Goal: Task Accomplishment & Management: Use online tool/utility

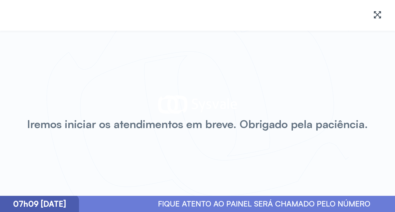
click at [48, 57] on div "Iremos iniciar os atendimentos em breve. Obrigado pela paciência." at bounding box center [197, 113] width 395 height 165
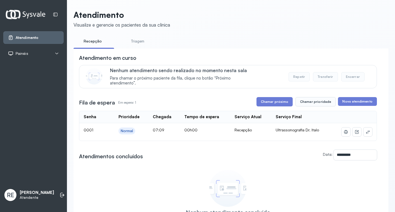
click at [56, 54] on icon at bounding box center [57, 53] width 4 height 4
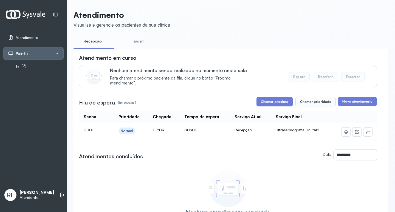
click at [50, 65] on div "Tv" at bounding box center [40, 66] width 48 height 5
click at [145, 183] on div "Nenhum atendimento concluído Nenhum atendimento foi concluído nesta sala no dia…" at bounding box center [228, 196] width 298 height 58
click at [46, 66] on div "Tv" at bounding box center [40, 66] width 48 height 5
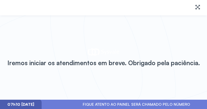
click at [78, 24] on div "Iremos iniciar os atendimentos em breve. Obrigado pela paciência." at bounding box center [103, 57] width 207 height 84
click at [131, 47] on div "Iremos iniciar os atendimentos em breve. Obrigado pela paciência." at bounding box center [103, 57] width 207 height 84
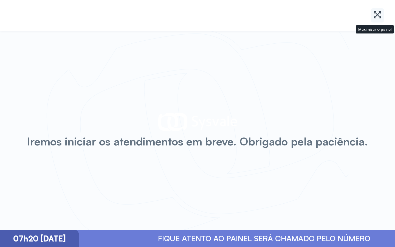
click at [375, 14] on icon at bounding box center [377, 14] width 9 height 9
click at [375, 15] on icon at bounding box center [377, 14] width 9 height 9
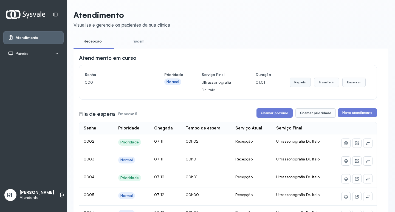
click at [292, 81] on button "Repetir" at bounding box center [300, 82] width 21 height 9
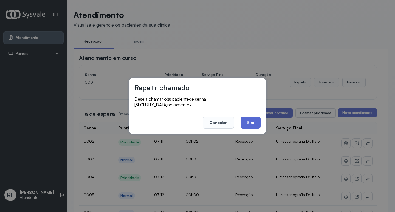
click at [251, 121] on button "Sim" at bounding box center [250, 123] width 20 height 12
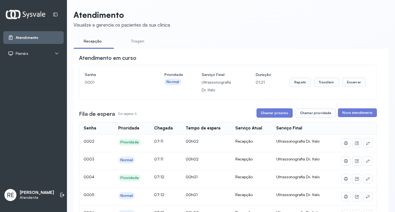
click at [54, 51] on div "Painéis" at bounding box center [33, 53] width 51 height 5
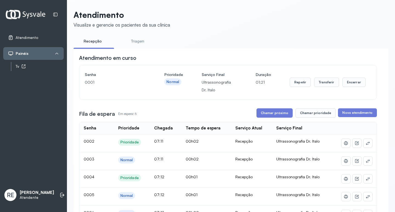
click at [46, 67] on div "Tv" at bounding box center [40, 66] width 48 height 5
click at [272, 33] on div "**********" at bounding box center [230, 185] width 315 height 351
click at [31, 66] on div "Tv" at bounding box center [40, 66] width 48 height 5
click at [298, 84] on button "Repetir" at bounding box center [300, 82] width 21 height 9
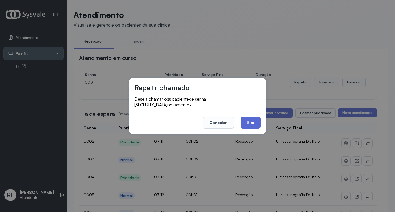
click at [250, 117] on button "Sim" at bounding box center [250, 123] width 20 height 12
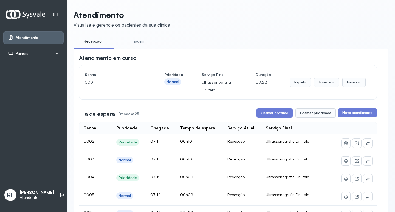
click at [36, 53] on div "Painéis" at bounding box center [33, 53] width 51 height 5
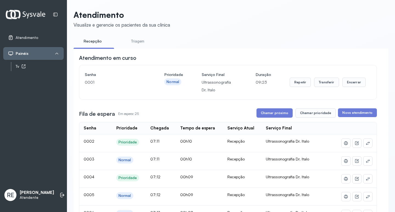
click at [21, 67] on div "Tv" at bounding box center [40, 66] width 48 height 5
click at [208, 83] on button "Repetir" at bounding box center [300, 82] width 21 height 9
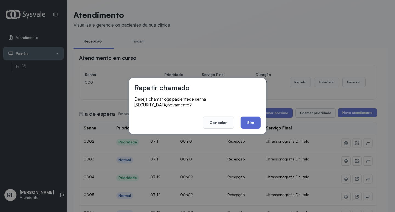
click at [208, 109] on button "Sim" at bounding box center [250, 123] width 20 height 12
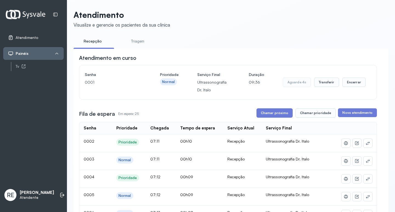
drag, startPoint x: 297, startPoint y: 90, endPoint x: 297, endPoint y: 84, distance: 6.3
click at [208, 85] on div "Repetir Transferir Encerrar" at bounding box center [328, 82] width 76 height 23
click at [208, 84] on button "Repetir" at bounding box center [300, 82] width 21 height 9
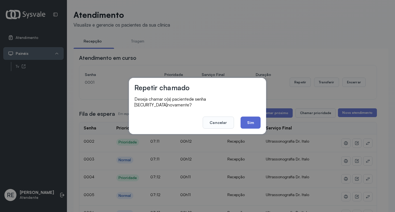
click at [208, 109] on button "Sim" at bounding box center [250, 123] width 20 height 12
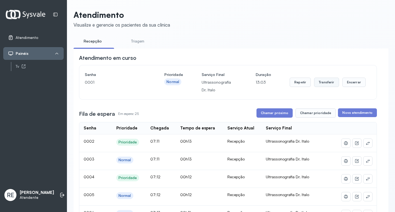
click at [208, 82] on button "Transferir" at bounding box center [326, 82] width 25 height 9
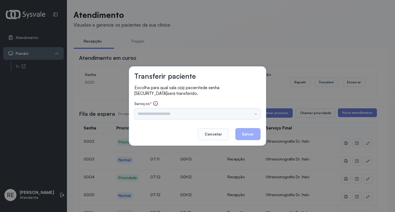
click at [152, 109] on div "Nenhuma opção encontrada" at bounding box center [197, 113] width 126 height 11
click at [152, 109] on input "text" at bounding box center [197, 113] width 126 height 11
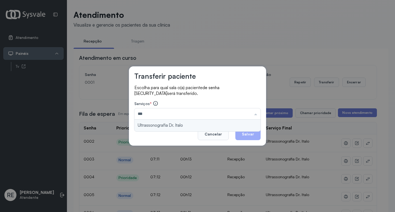
type input "**********"
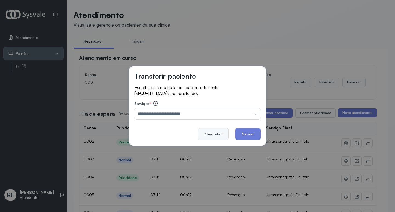
click at [208, 109] on button "Cancelar" at bounding box center [213, 134] width 31 height 12
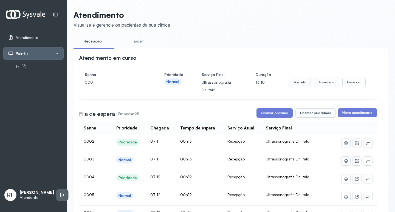
click at [56, 109] on li at bounding box center [62, 195] width 12 height 12
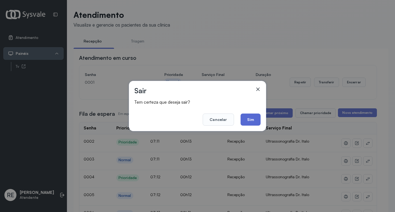
click at [208, 109] on button "Sim" at bounding box center [250, 120] width 20 height 12
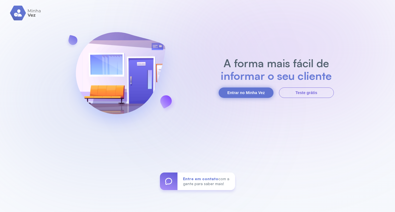
click at [247, 91] on button "Entrar no Minha Vez" at bounding box center [246, 92] width 55 height 10
click at [247, 98] on button "Entrar no Minha Vez" at bounding box center [246, 92] width 55 height 10
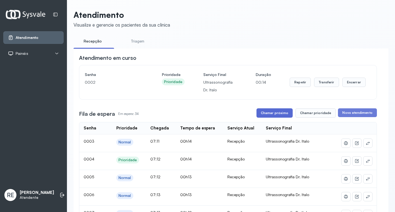
click at [261, 114] on button "Chamar próximo" at bounding box center [274, 112] width 36 height 9
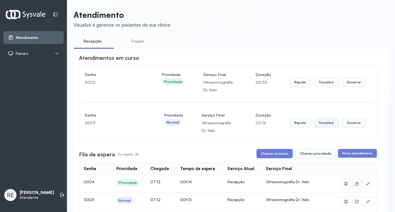
click at [315, 87] on button "Transferir" at bounding box center [326, 82] width 25 height 9
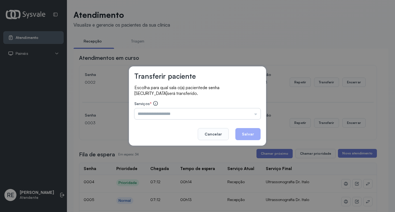
click at [203, 111] on input "text" at bounding box center [197, 113] width 126 height 11
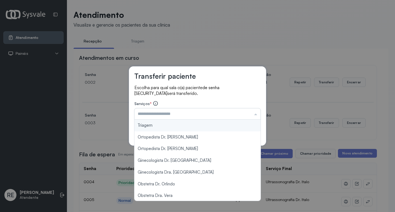
click at [201, 117] on input "text" at bounding box center [197, 113] width 126 height 11
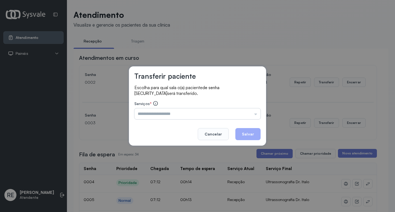
click at [201, 117] on input "text" at bounding box center [197, 113] width 126 height 11
type input "**********"
click at [251, 135] on button "Salvar" at bounding box center [247, 134] width 25 height 12
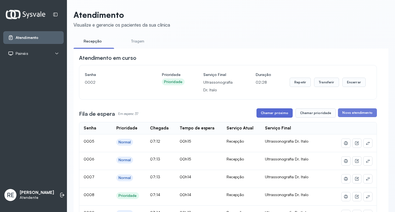
click at [264, 114] on button "Chamar próximo" at bounding box center [274, 112] width 36 height 9
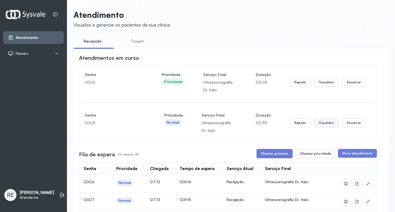
click at [319, 87] on button "Transferir" at bounding box center [326, 82] width 25 height 9
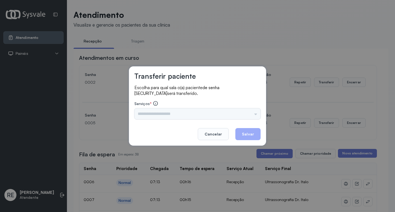
click at [188, 111] on div "Triagem Ortopedista Dr. [PERSON_NAME] Dr. [PERSON_NAME] Dr. [PERSON_NAME] Dra. …" at bounding box center [197, 113] width 126 height 11
click at [170, 111] on input "text" at bounding box center [197, 113] width 126 height 11
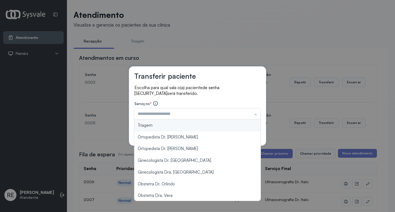
click at [218, 33] on div "Transferir paciente Escolha para qual sala o(a) paciente de senha 0005 será tra…" at bounding box center [197, 106] width 395 height 212
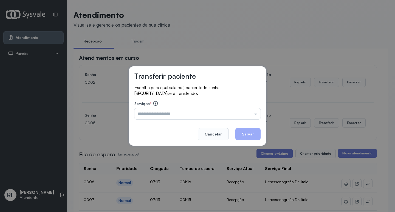
drag, startPoint x: 218, startPoint y: 137, endPoint x: 217, endPoint y: 132, distance: 4.1
click at [218, 133] on button "Cancelar" at bounding box center [213, 134] width 31 height 12
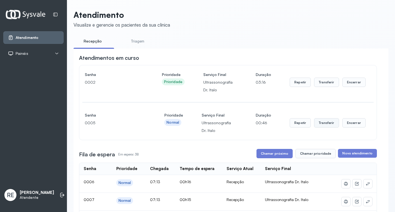
click at [320, 87] on button "Transferir" at bounding box center [326, 82] width 25 height 9
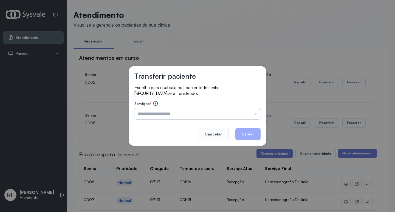
click at [139, 115] on input "text" at bounding box center [197, 113] width 126 height 11
type input "**********"
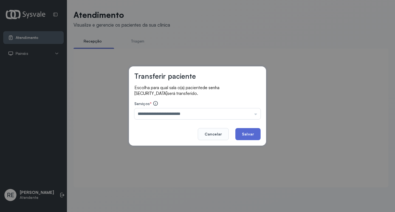
click at [250, 133] on button "Salvar" at bounding box center [247, 134] width 25 height 12
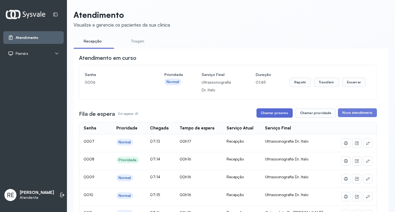
click at [279, 110] on button "Chamar próximo" at bounding box center [274, 112] width 36 height 9
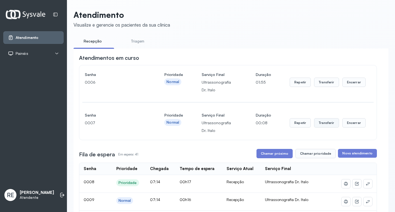
click at [325, 87] on button "Transferir" at bounding box center [326, 82] width 25 height 9
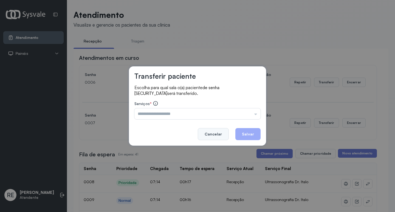
click at [208, 137] on button "Cancelar" at bounding box center [213, 134] width 31 height 12
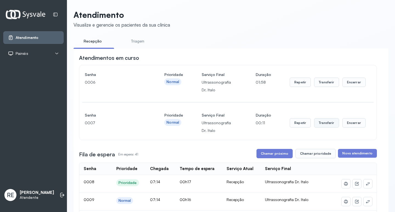
click at [322, 87] on button "Transferir" at bounding box center [326, 82] width 25 height 9
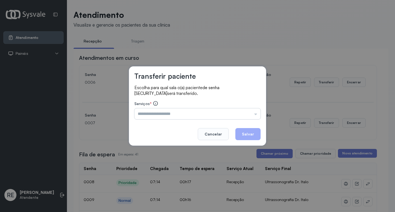
click at [177, 117] on input "text" at bounding box center [197, 113] width 126 height 11
type input "**********"
click at [239, 131] on button "Salvar" at bounding box center [247, 134] width 25 height 12
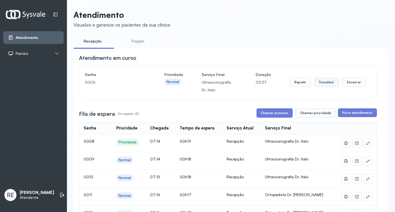
click at [327, 83] on button "Transferir" at bounding box center [326, 82] width 25 height 9
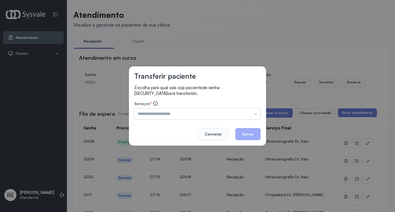
click at [171, 115] on input "text" at bounding box center [197, 113] width 126 height 11
type input "**********"
click at [249, 134] on button "Salvar" at bounding box center [247, 134] width 25 height 12
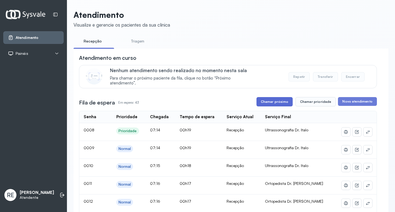
click at [275, 104] on button "Chamar próximo" at bounding box center [274, 101] width 36 height 9
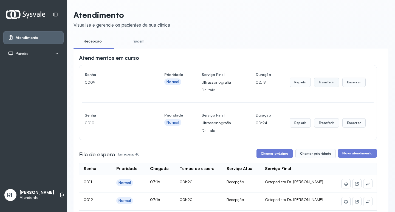
click at [318, 86] on button "Transferir" at bounding box center [326, 82] width 25 height 9
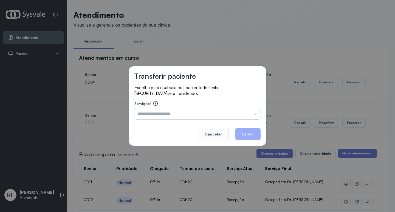
click at [153, 117] on input "text" at bounding box center [197, 113] width 126 height 11
type input "**********"
click at [246, 134] on button "Salvar" at bounding box center [247, 134] width 25 height 12
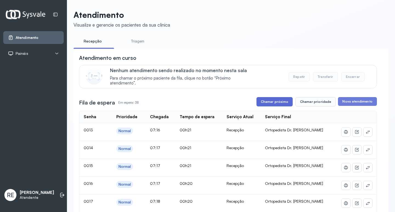
click at [269, 102] on button "Chamar próximo" at bounding box center [274, 101] width 36 height 9
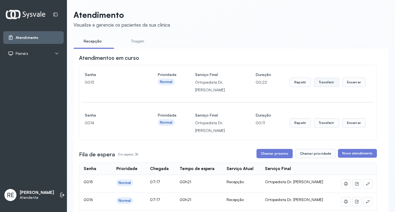
click at [323, 82] on button "Transferir" at bounding box center [326, 82] width 25 height 9
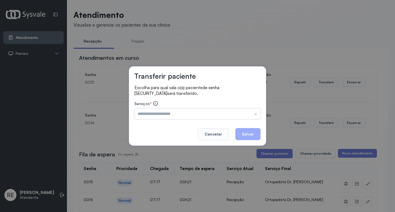
click at [157, 112] on input "text" at bounding box center [197, 113] width 126 height 11
type input "**********"
click at [243, 135] on button "Salvar" at bounding box center [247, 134] width 25 height 12
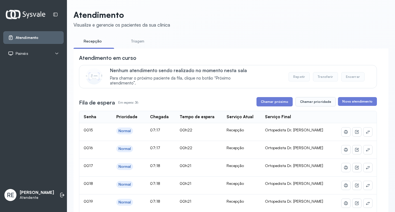
click at [269, 105] on button "Chamar próximo" at bounding box center [274, 101] width 36 height 9
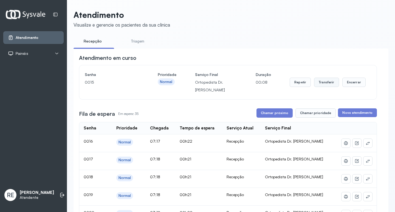
click at [319, 82] on button "Transferir" at bounding box center [326, 82] width 25 height 9
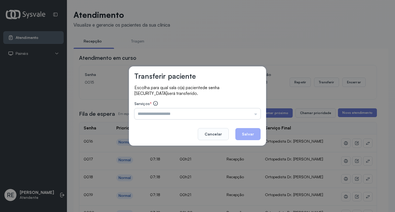
click at [150, 108] on input "text" at bounding box center [197, 113] width 126 height 11
type input "**********"
click at [239, 133] on button "Salvar" at bounding box center [247, 134] width 25 height 12
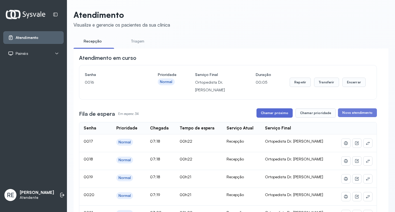
click at [278, 111] on button "Chamar próximo" at bounding box center [274, 112] width 36 height 9
click at [319, 84] on button "Transferir" at bounding box center [326, 82] width 25 height 9
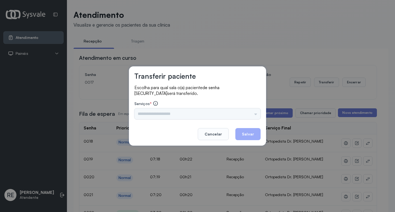
click at [180, 112] on div "Triagem Ortopedista Dr. Mauricio Ortopedista Dr. Ramon Ginecologista Dr. Amilto…" at bounding box center [197, 113] width 126 height 11
click at [180, 112] on input "text" at bounding box center [197, 113] width 126 height 11
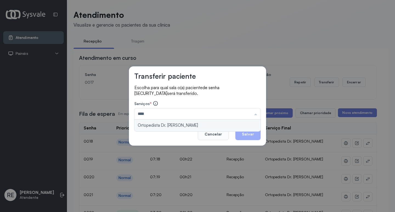
type input "**********"
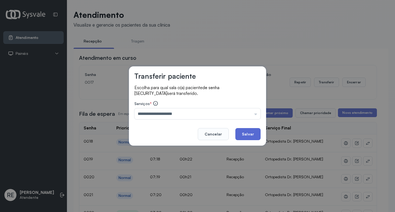
click at [249, 135] on button "Salvar" at bounding box center [247, 134] width 25 height 12
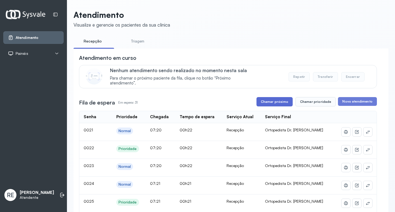
click at [287, 100] on button "Chamar próximo" at bounding box center [274, 101] width 36 height 9
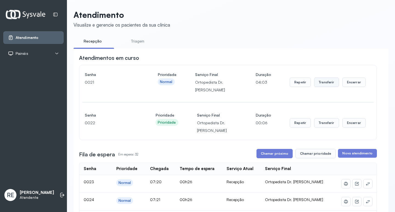
click at [321, 84] on button "Transferir" at bounding box center [326, 82] width 25 height 9
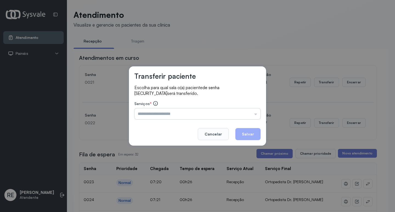
click at [164, 115] on input "text" at bounding box center [197, 113] width 126 height 11
type input "**********"
click at [249, 135] on button "Salvar" at bounding box center [247, 134] width 25 height 12
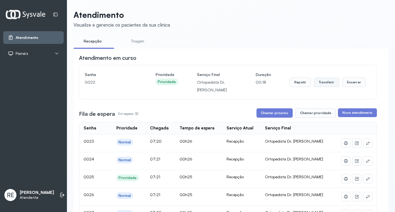
click at [321, 84] on button "Transferir" at bounding box center [326, 82] width 25 height 9
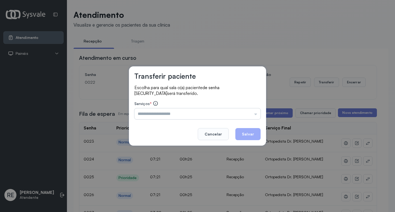
click at [156, 114] on input "text" at bounding box center [197, 113] width 126 height 11
type input "**********"
click at [247, 133] on button "Salvar" at bounding box center [247, 134] width 25 height 12
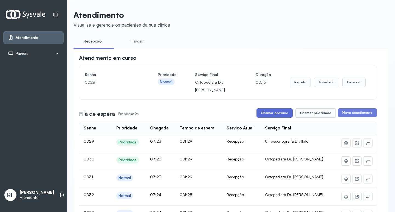
click at [265, 117] on button "Chamar próximo" at bounding box center [274, 112] width 36 height 9
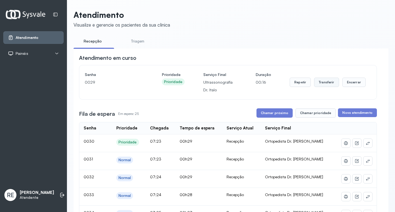
click at [319, 81] on button "Transferir" at bounding box center [326, 82] width 25 height 9
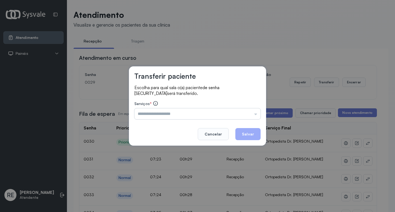
click at [223, 116] on input "text" at bounding box center [197, 113] width 126 height 11
type input "**********"
click at [248, 133] on button "Salvar" at bounding box center [247, 134] width 25 height 12
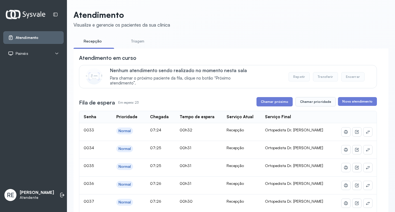
click at [274, 104] on button "Chamar próximo" at bounding box center [274, 101] width 36 height 9
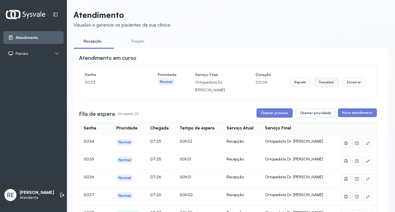
click at [324, 83] on button "Transferir" at bounding box center [326, 82] width 25 height 9
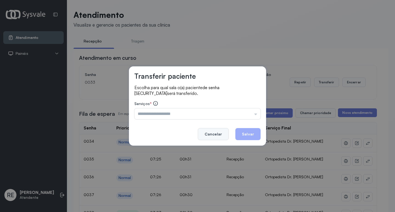
click at [222, 133] on button "Cancelar" at bounding box center [213, 134] width 31 height 12
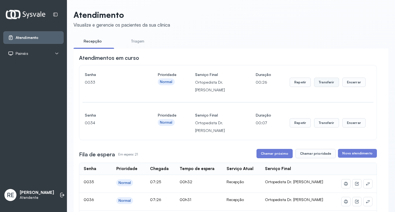
click at [321, 84] on button "Transferir" at bounding box center [326, 82] width 25 height 9
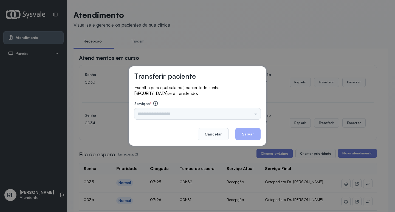
click at [182, 115] on div "Triagem Ortopedista Dr. Mauricio Ortopedista Dr. Ramon Ginecologista Dr. Amilto…" at bounding box center [197, 113] width 126 height 11
click at [182, 115] on input "text" at bounding box center [197, 113] width 126 height 11
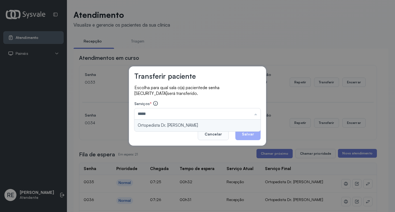
type input "**********"
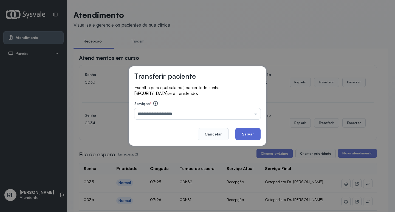
click at [250, 134] on button "Salvar" at bounding box center [247, 134] width 25 height 12
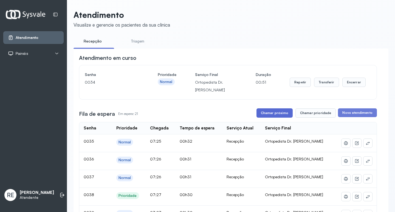
click at [273, 115] on button "Chamar próximo" at bounding box center [274, 112] width 36 height 9
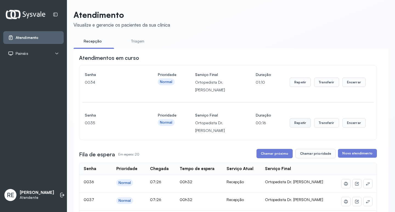
click at [301, 87] on button "Repetir" at bounding box center [300, 82] width 21 height 9
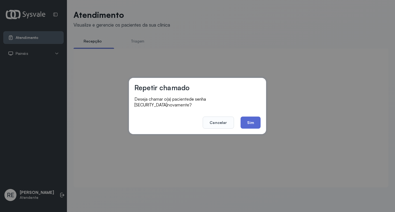
click at [246, 120] on button "Sim" at bounding box center [250, 123] width 20 height 12
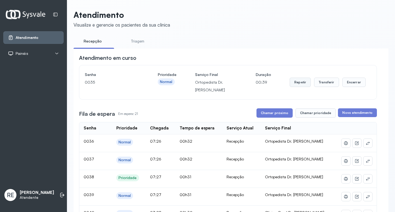
click at [299, 81] on button "Repetir" at bounding box center [300, 82] width 21 height 9
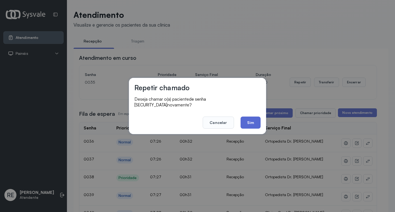
click at [249, 120] on button "Sim" at bounding box center [250, 123] width 20 height 12
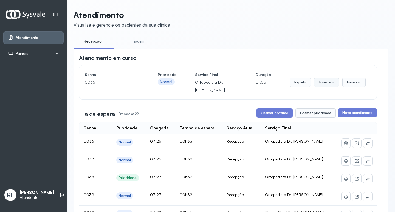
click at [323, 80] on button "Transferir" at bounding box center [326, 82] width 25 height 9
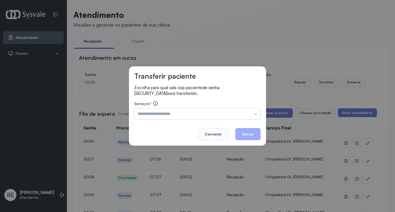
click at [155, 109] on div "Serviços * Triagem Ortopedista Dr. Mauricio Ortopedista Dr. Ramon Ginecologista…" at bounding box center [197, 110] width 126 height 19
click at [155, 110] on input "text" at bounding box center [197, 113] width 126 height 11
type input "**********"
click at [244, 131] on button "Salvar" at bounding box center [247, 134] width 25 height 12
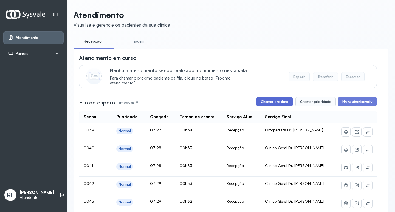
click at [274, 101] on button "Chamar próximo" at bounding box center [274, 101] width 36 height 9
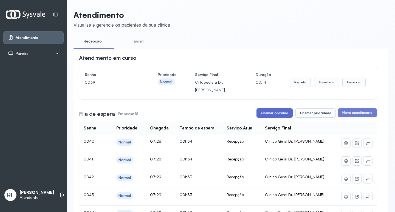
click at [274, 114] on button "Chamar próximo" at bounding box center [274, 112] width 36 height 9
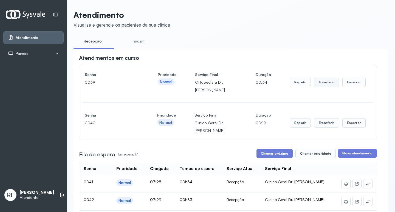
click at [322, 81] on button "Transferir" at bounding box center [326, 82] width 25 height 9
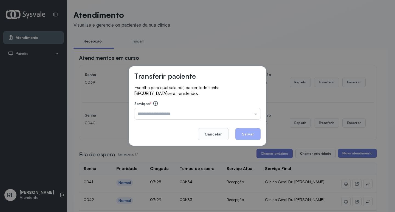
click at [162, 118] on input "text" at bounding box center [197, 113] width 126 height 11
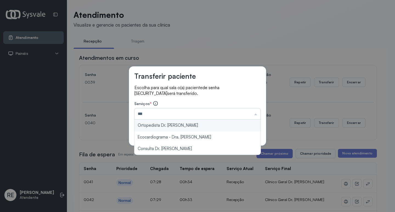
type input "**********"
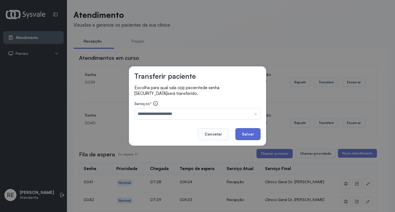
click at [252, 133] on button "Salvar" at bounding box center [247, 134] width 25 height 12
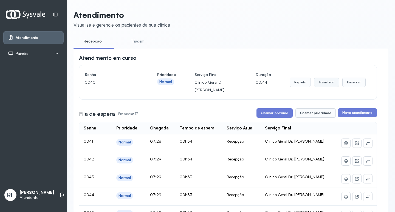
click at [331, 86] on button "Transferir" at bounding box center [326, 82] width 25 height 9
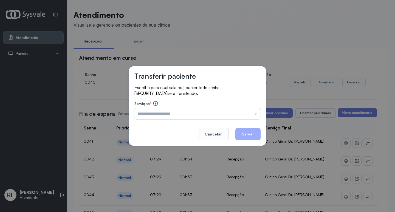
click at [151, 114] on div "Triagem Ortopedista Dr. Mauricio Ortopedista Dr. Ramon Ginecologista Dr. Amilto…" at bounding box center [197, 113] width 126 height 11
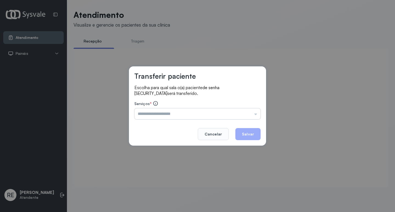
click at [146, 112] on input "text" at bounding box center [197, 113] width 126 height 11
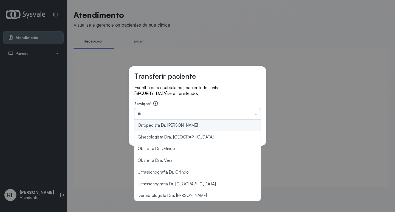
type input "*"
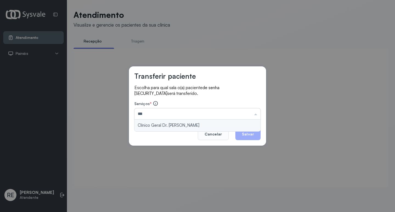
type input "**********"
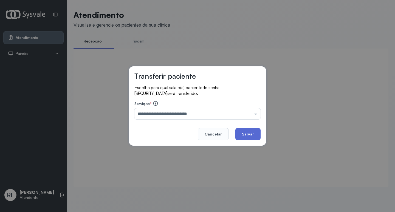
click at [248, 135] on button "Salvar" at bounding box center [247, 134] width 25 height 12
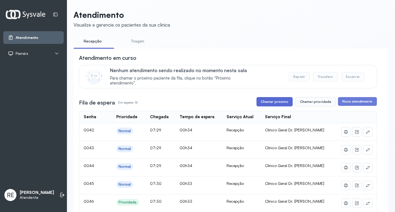
click at [264, 103] on button "Chamar próximo" at bounding box center [274, 101] width 36 height 9
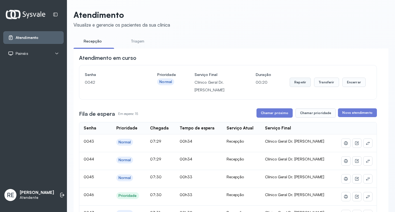
click at [292, 83] on button "Repetir" at bounding box center [300, 82] width 21 height 9
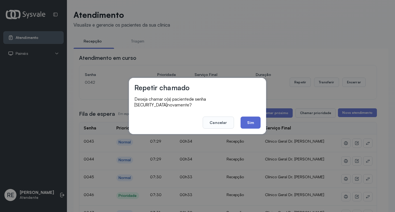
click at [250, 120] on button "Sim" at bounding box center [250, 123] width 20 height 12
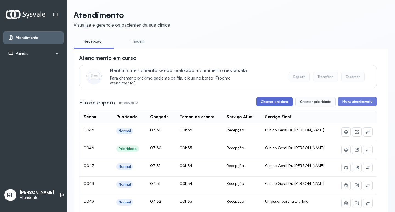
click at [277, 106] on button "Chamar próximo" at bounding box center [274, 101] width 36 height 9
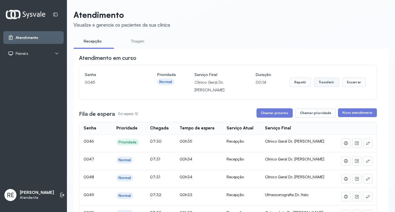
click at [333, 83] on button "Transferir" at bounding box center [326, 82] width 25 height 9
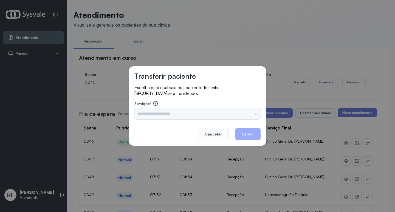
click at [168, 111] on input "text" at bounding box center [197, 113] width 126 height 11
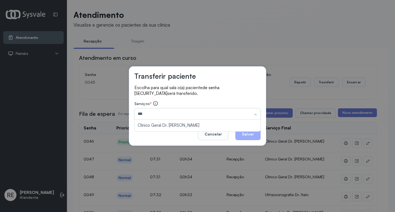
type input "**********"
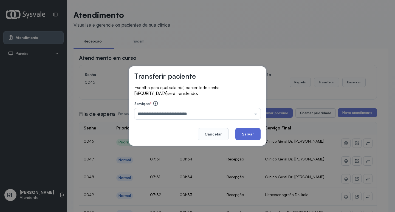
click at [247, 135] on button "Salvar" at bounding box center [247, 134] width 25 height 12
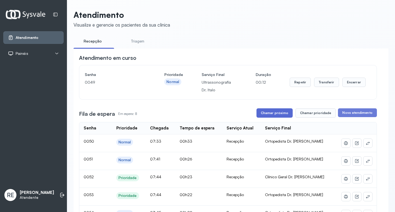
click at [276, 115] on button "Chamar próximo" at bounding box center [274, 112] width 36 height 9
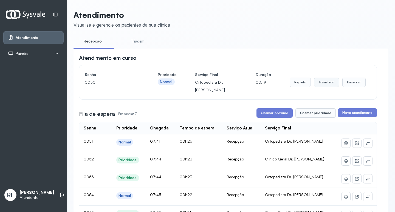
click at [324, 86] on button "Transferir" at bounding box center [326, 82] width 25 height 9
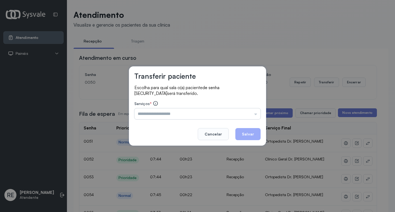
click at [166, 112] on input "text" at bounding box center [197, 113] width 126 height 11
type input "**********"
click at [241, 133] on button "Salvar" at bounding box center [247, 134] width 25 height 12
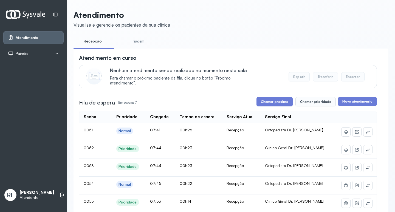
click at [262, 98] on div "**********" at bounding box center [228, 176] width 298 height 245
click at [270, 106] on button "Chamar próximo" at bounding box center [274, 101] width 36 height 9
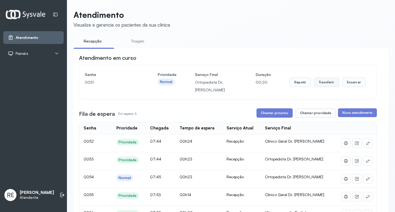
click at [324, 84] on button "Transferir" at bounding box center [326, 82] width 25 height 9
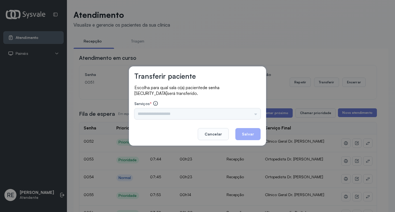
click at [155, 118] on div "Triagem Ortopedista Dr. Mauricio Ortopedista Dr. Ramon Ginecologista Dr. Amilto…" at bounding box center [197, 113] width 126 height 11
click at [160, 116] on input "text" at bounding box center [197, 113] width 126 height 11
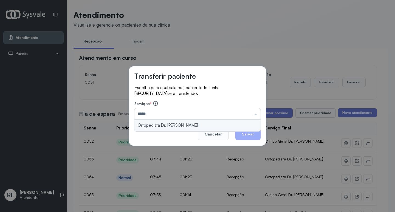
type input "**********"
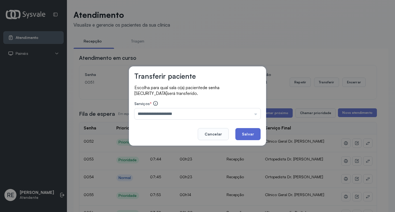
click at [243, 136] on button "Salvar" at bounding box center [247, 134] width 25 height 12
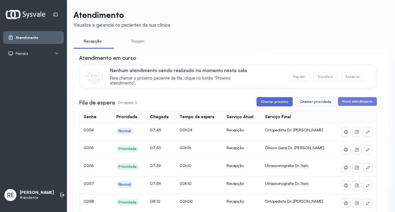
click at [278, 105] on button "Chamar próximo" at bounding box center [274, 101] width 36 height 9
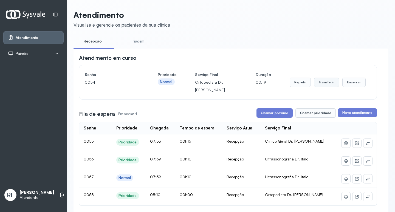
click at [329, 83] on button "Transferir" at bounding box center [326, 82] width 25 height 9
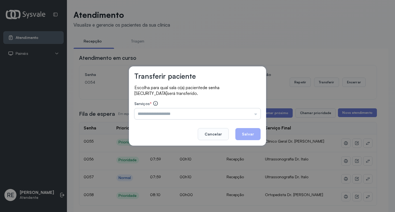
click at [155, 113] on input "text" at bounding box center [197, 113] width 126 height 11
type input "**********"
click at [250, 135] on button "Salvar" at bounding box center [247, 134] width 25 height 12
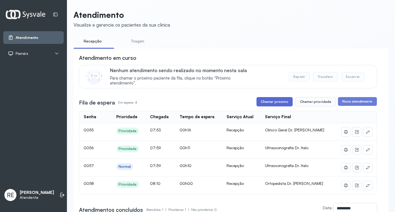
click at [283, 103] on button "Chamar próximo" at bounding box center [274, 101] width 36 height 9
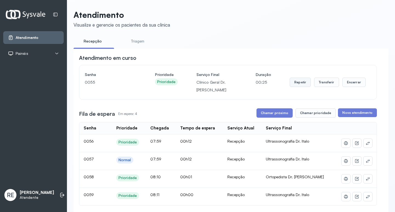
click at [301, 80] on button "Repetir" at bounding box center [300, 82] width 21 height 9
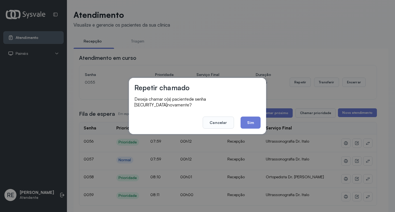
drag, startPoint x: 239, startPoint y: 114, endPoint x: 241, endPoint y: 116, distance: 3.3
click at [239, 115] on footer "Cancelar Sim" at bounding box center [197, 119] width 126 height 20
click at [246, 122] on button "Sim" at bounding box center [250, 123] width 20 height 12
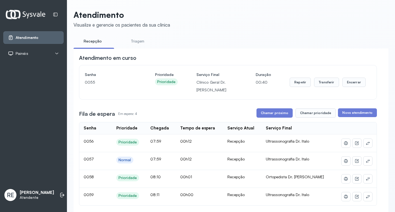
click at [281, 117] on button "Chamar próximo" at bounding box center [274, 112] width 36 height 9
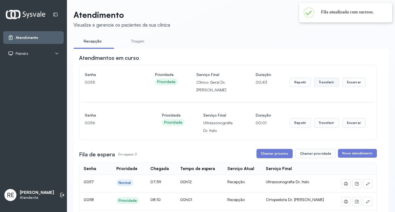
click at [327, 84] on button "Transferir" at bounding box center [326, 82] width 25 height 9
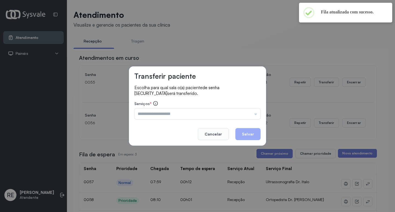
click at [169, 114] on input "text" at bounding box center [197, 113] width 126 height 11
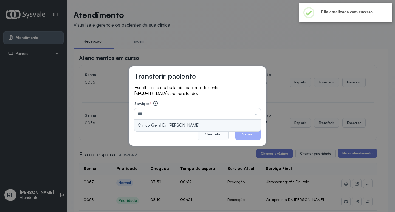
type input "**********"
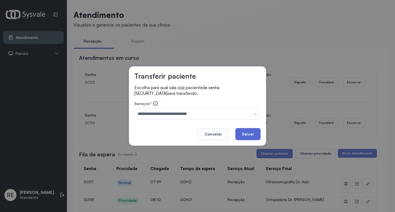
click at [254, 134] on button "Salvar" at bounding box center [247, 134] width 25 height 12
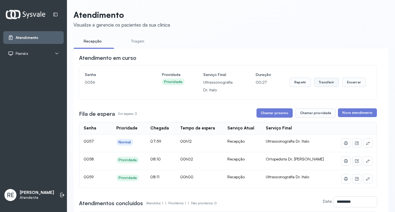
click at [325, 84] on button "Transferir" at bounding box center [326, 82] width 25 height 9
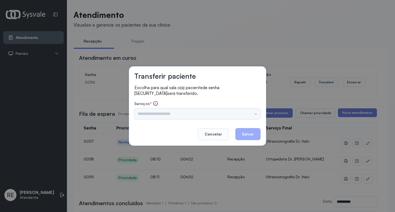
click at [141, 115] on div "Triagem Ortopedista Dr. Mauricio Ortopedista Dr. Ramon Ginecologista Dr. Amilto…" at bounding box center [197, 113] width 126 height 11
click at [141, 115] on input "text" at bounding box center [197, 113] width 126 height 11
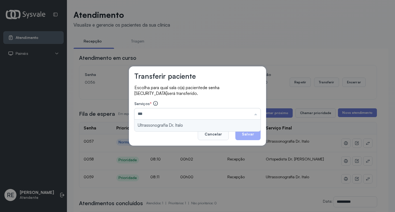
type input "**********"
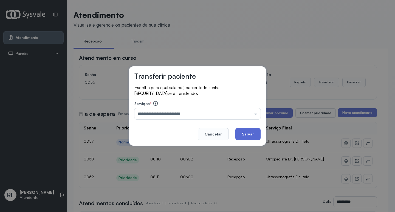
click at [255, 134] on button "Salvar" at bounding box center [247, 134] width 25 height 12
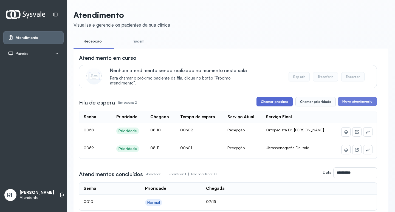
click at [289, 100] on button "Chamar próximo" at bounding box center [274, 101] width 36 height 9
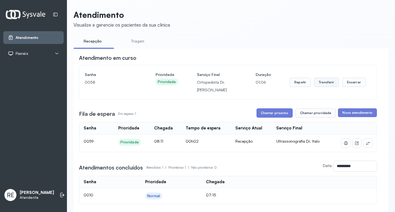
click at [322, 85] on button "Transferir" at bounding box center [326, 82] width 25 height 9
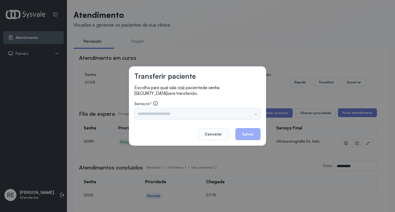
click at [170, 117] on div "Serviços * Triagem Ortopedista Dr. Mauricio Ortopedista Dr. Ramon Ginecologista…" at bounding box center [197, 110] width 126 height 19
click at [169, 117] on input "text" at bounding box center [197, 113] width 126 height 11
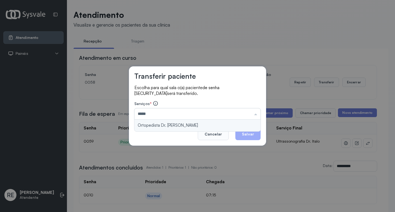
type input "**********"
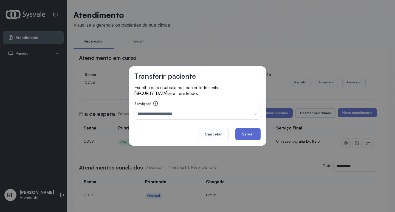
click at [245, 134] on button "Salvar" at bounding box center [247, 134] width 25 height 12
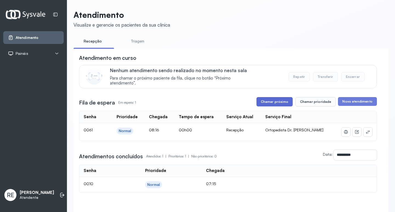
click at [269, 104] on button "Chamar próximo" at bounding box center [274, 101] width 36 height 9
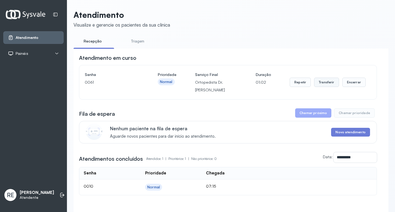
click at [326, 83] on button "Transferir" at bounding box center [326, 82] width 25 height 9
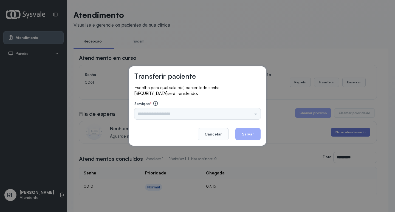
click at [157, 117] on div "Triagem Ortopedista Dr. Mauricio Ortopedista Dr. Ramon Ginecologista Dr. Amilto…" at bounding box center [197, 113] width 126 height 11
click at [156, 117] on input "text" at bounding box center [197, 113] width 126 height 11
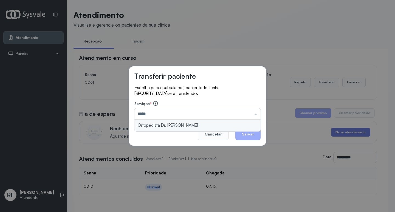
type input "**********"
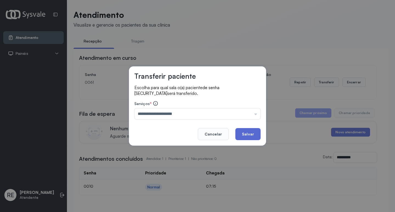
click at [250, 134] on button "Salvar" at bounding box center [247, 134] width 25 height 12
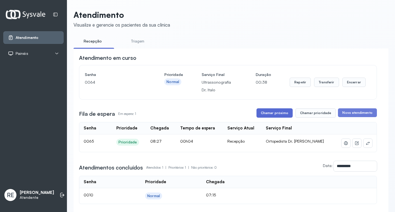
click at [274, 118] on button "Chamar próximo" at bounding box center [274, 112] width 36 height 9
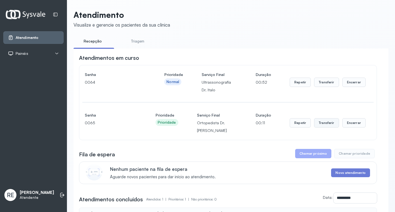
click at [328, 87] on button "Transferir" at bounding box center [326, 82] width 25 height 9
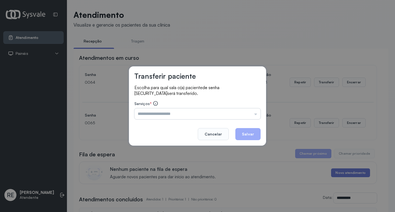
click at [148, 111] on input "text" at bounding box center [197, 113] width 126 height 11
type input "**********"
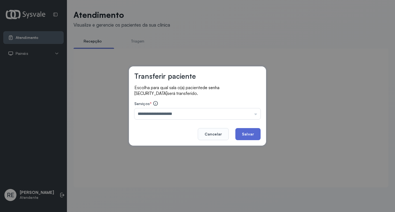
click at [251, 130] on button "Salvar" at bounding box center [247, 134] width 25 height 12
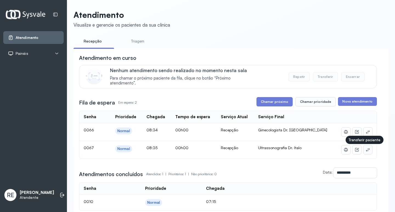
click at [366, 151] on icon at bounding box center [368, 149] width 4 height 3
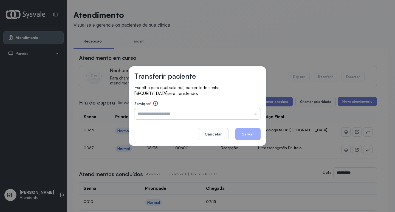
click at [171, 111] on input "text" at bounding box center [197, 113] width 126 height 11
type input "**********"
click at [250, 131] on button "Salvar" at bounding box center [247, 134] width 25 height 12
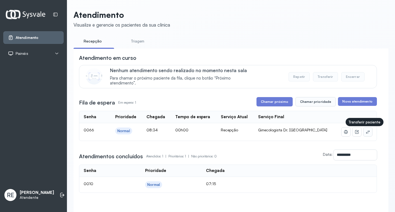
click at [366, 131] on button at bounding box center [367, 132] width 9 height 9
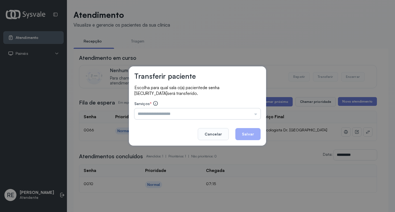
click at [188, 114] on input "text" at bounding box center [197, 113] width 126 height 11
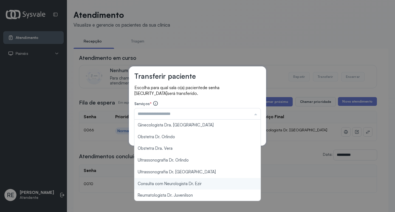
scroll to position [82, 0]
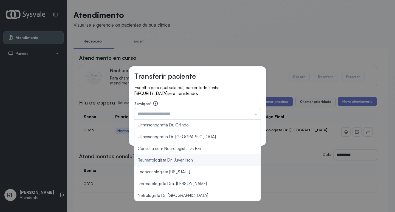
type input "**********"
click at [184, 162] on div "**********" at bounding box center [197, 106] width 395 height 212
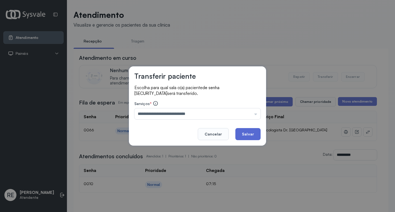
click at [252, 130] on button "Salvar" at bounding box center [247, 134] width 25 height 12
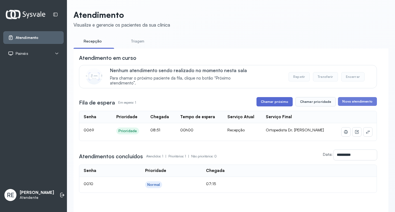
click at [270, 106] on button "Chamar próximo" at bounding box center [274, 101] width 36 height 9
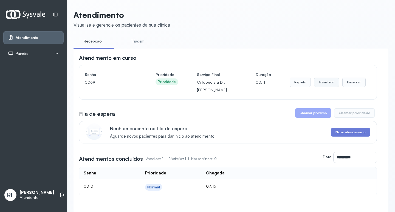
click at [320, 87] on button "Transferir" at bounding box center [326, 82] width 25 height 9
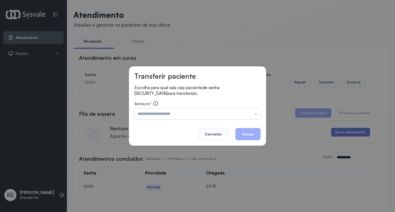
click at [191, 114] on input "text" at bounding box center [197, 113] width 126 height 11
type input "**********"
click at [243, 135] on button "Salvar" at bounding box center [247, 134] width 25 height 12
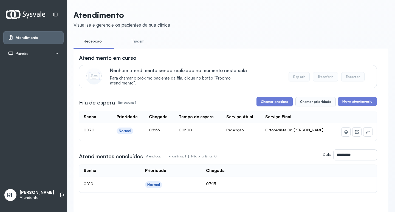
drag, startPoint x: 371, startPoint y: 135, endPoint x: 368, endPoint y: 134, distance: 3.2
click at [370, 135] on td at bounding box center [354, 132] width 43 height 18
click at [367, 134] on button at bounding box center [367, 132] width 9 height 9
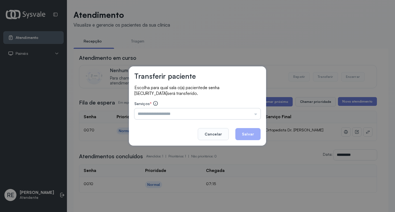
click at [177, 114] on input "text" at bounding box center [197, 113] width 126 height 11
type input "**********"
click at [242, 131] on button "Salvar" at bounding box center [247, 134] width 25 height 12
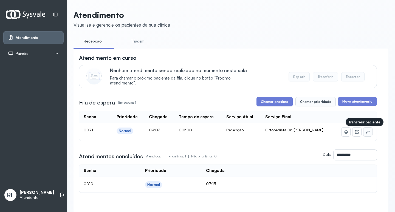
click at [366, 134] on icon at bounding box center [368, 132] width 4 height 4
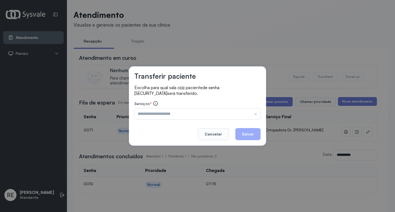
click at [173, 116] on input "text" at bounding box center [197, 113] width 126 height 11
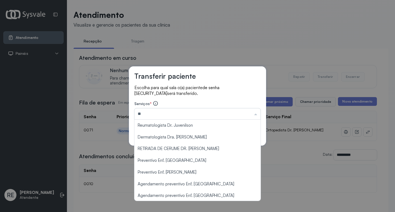
type input "*"
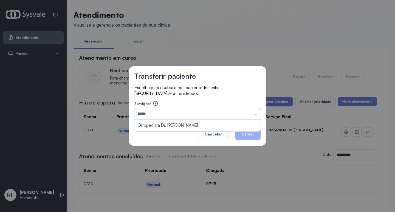
type input "**********"
click at [254, 137] on button "Salvar" at bounding box center [247, 134] width 25 height 12
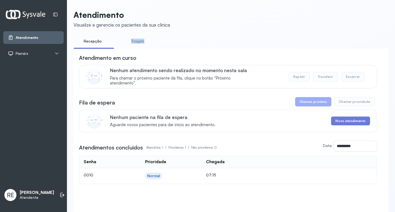
drag, startPoint x: 119, startPoint y: 42, endPoint x: 158, endPoint y: 46, distance: 39.1
click at [158, 46] on ul "Recepção Triagem" at bounding box center [230, 43] width 315 height 12
click at [155, 41] on link "Triagem" at bounding box center [137, 41] width 38 height 9
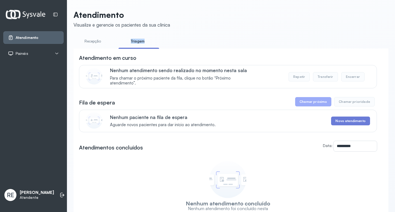
click at [92, 44] on link "Recepção" at bounding box center [92, 41] width 38 height 9
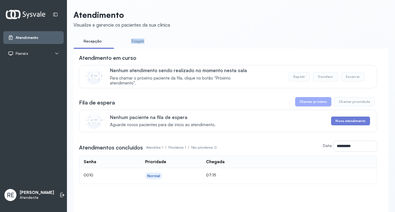
click at [92, 40] on link "Recepção" at bounding box center [92, 41] width 38 height 9
drag, startPoint x: 154, startPoint y: 41, endPoint x: 157, endPoint y: 39, distance: 4.3
click at [154, 41] on link "Triagem" at bounding box center [137, 41] width 38 height 9
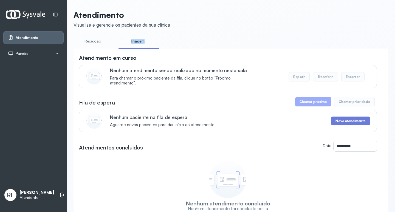
click at [96, 39] on link "Recepção" at bounding box center [92, 41] width 38 height 9
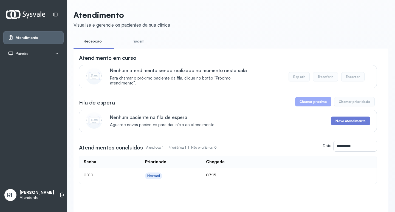
click at [174, 4] on div "**********" at bounding box center [231, 117] width 328 height 234
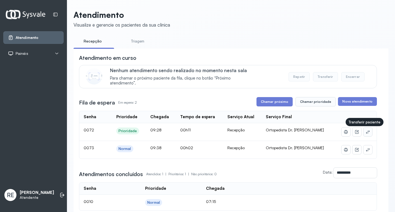
click at [363, 131] on button at bounding box center [367, 132] width 9 height 9
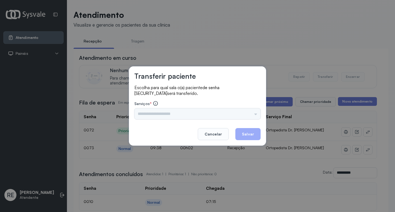
click at [163, 113] on input "text" at bounding box center [197, 113] width 126 height 11
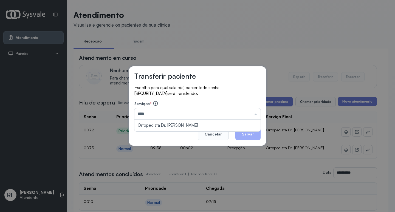
type input "**********"
click at [242, 131] on button "Salvar" at bounding box center [247, 134] width 25 height 12
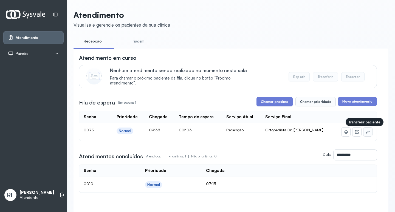
click at [363, 131] on button at bounding box center [367, 132] width 9 height 9
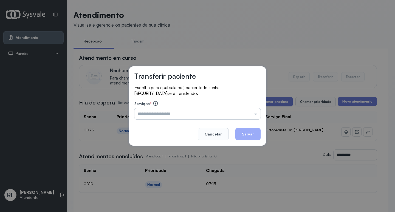
drag, startPoint x: 169, startPoint y: 120, endPoint x: 164, endPoint y: 117, distance: 6.7
click at [166, 119] on div "Transferir paciente Escolha para qual sala o(a) paciente de senha 0073 será tra…" at bounding box center [197, 105] width 137 height 79
click at [164, 117] on input "text" at bounding box center [197, 113] width 126 height 11
type input "**********"
click at [248, 135] on button "Salvar" at bounding box center [247, 134] width 25 height 12
